Goal: Use online tool/utility

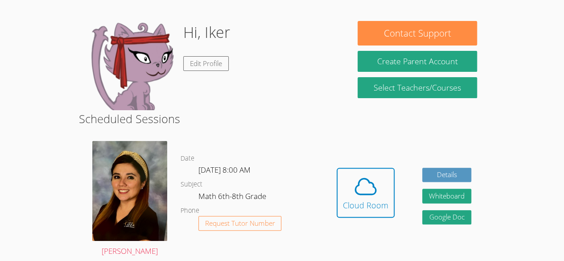
scroll to position [75, 0]
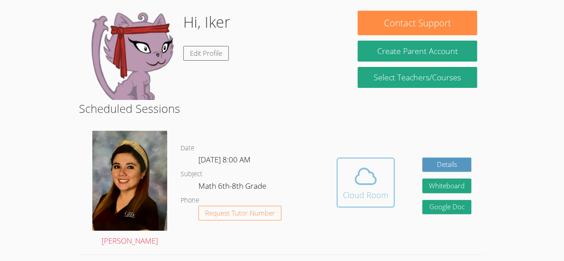
click at [364, 178] on icon at bounding box center [365, 176] width 25 height 25
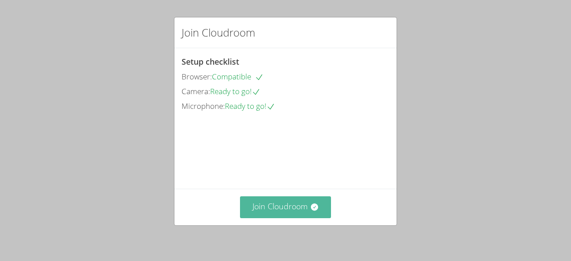
click at [312, 211] on icon at bounding box center [314, 206] width 9 height 9
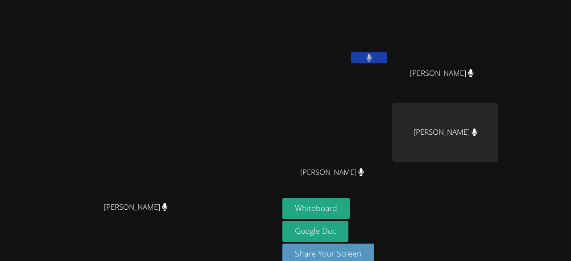
click at [372, 54] on icon at bounding box center [369, 58] width 6 height 8
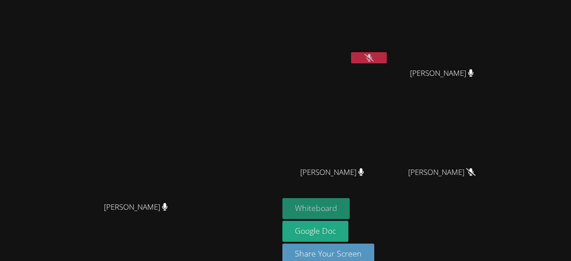
click at [350, 200] on button "Whiteboard" at bounding box center [315, 208] width 67 height 21
